Goal: Entertainment & Leisure: Consume media (video, audio)

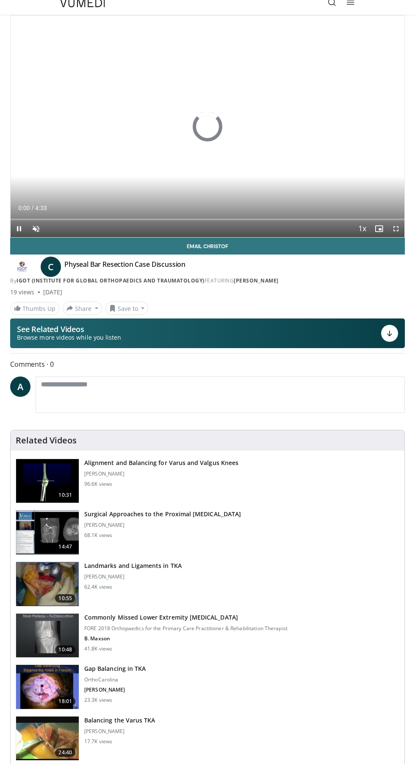
scroll to position [27, 0]
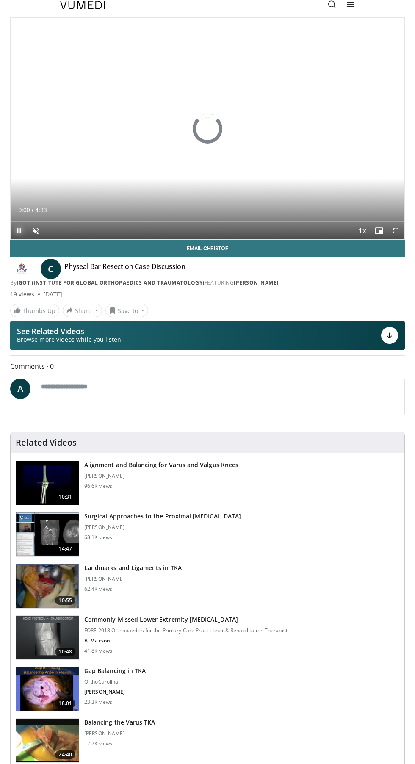
click at [25, 236] on span "Video Player" at bounding box center [19, 230] width 17 height 17
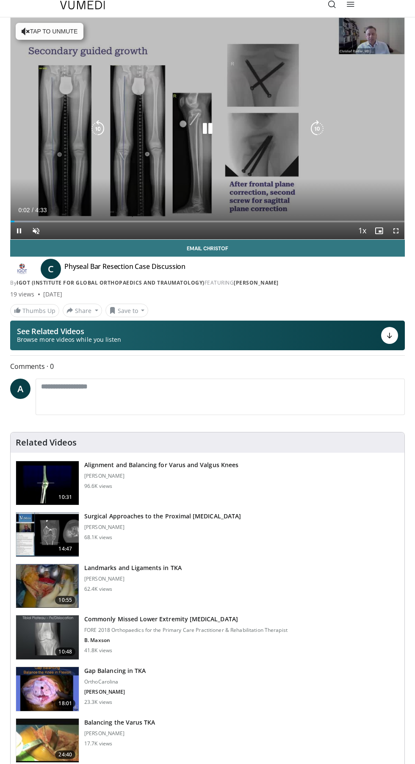
click at [151, 176] on div "10 seconds Tap to unmute" at bounding box center [208, 128] width 394 height 221
click at [55, 196] on div "10 seconds Tap to unmute" at bounding box center [208, 128] width 394 height 221
click at [163, 201] on div "10 seconds Tap to unmute" at bounding box center [208, 128] width 394 height 221
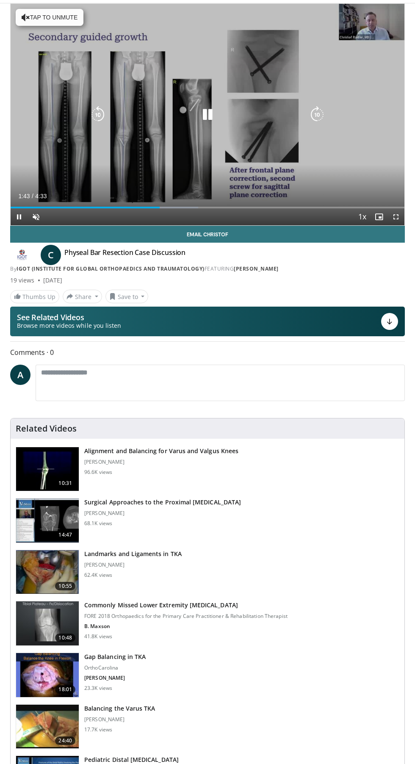
scroll to position [53, 0]
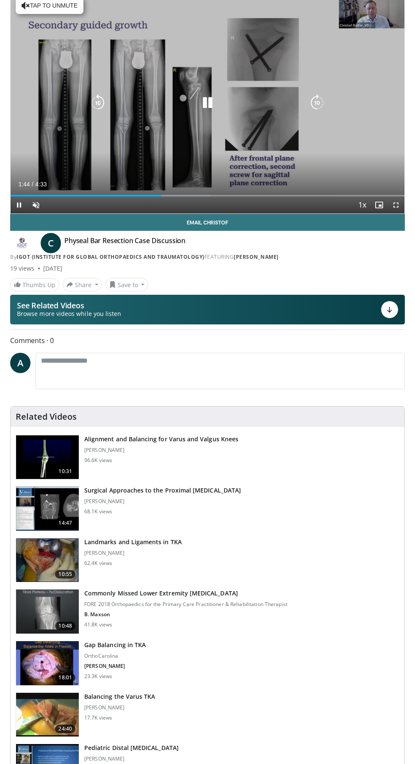
click at [203, 148] on div "10 seconds Tap to unmute" at bounding box center [208, 102] width 394 height 221
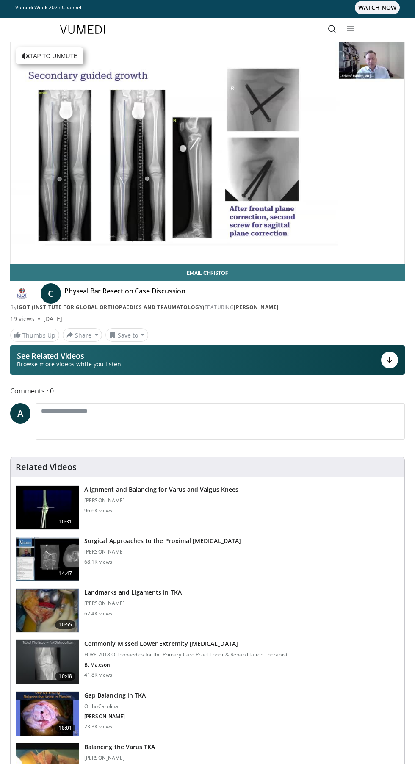
scroll to position [0, 0]
